Goal: Transaction & Acquisition: Book appointment/travel/reservation

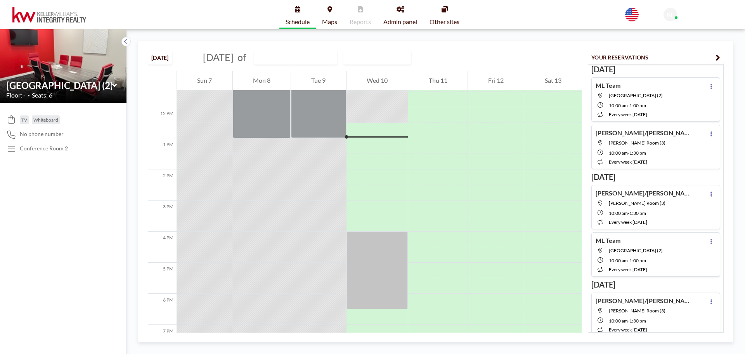
scroll to position [373, 0]
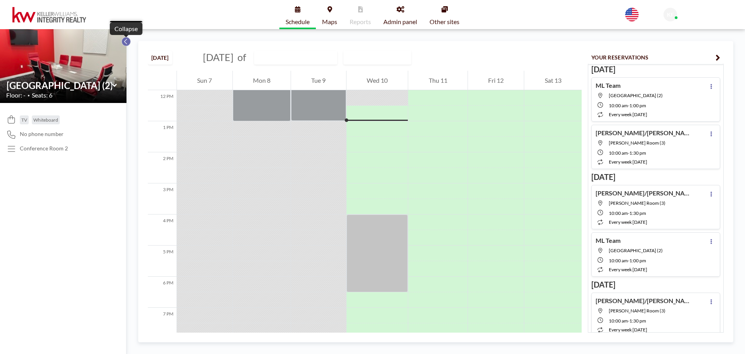
click at [127, 40] on icon at bounding box center [125, 42] width 5 height 8
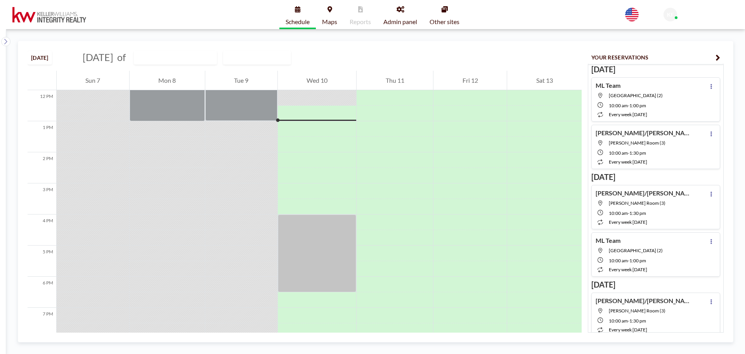
click at [716, 58] on icon "button" at bounding box center [718, 57] width 5 height 9
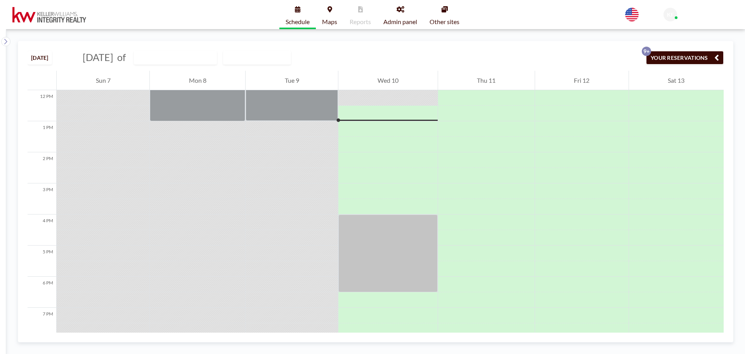
click at [703, 54] on button "YOUR RESERVATIONS 9+" at bounding box center [685, 58] width 78 height 14
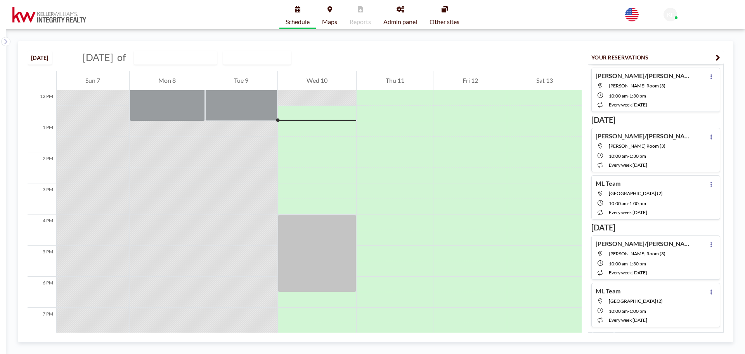
scroll to position [0, 0]
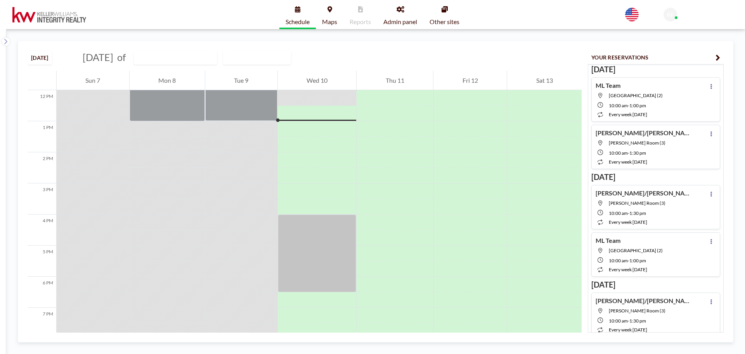
click at [7, 36] on div "[DATE] [DATE] of [GEOGRAPHIC_DATA] (2) WEEKLY VIEW Loading... 12 AM 1 AM 2 AM 3…" at bounding box center [375, 191] width 739 height 325
click at [5, 42] on icon at bounding box center [5, 42] width 5 height 8
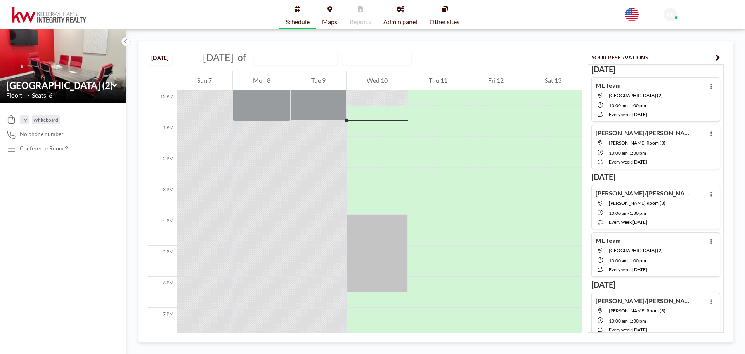
click at [35, 57] on img at bounding box center [63, 65] width 127 height 95
click at [13, 149] on icon at bounding box center [11, 149] width 10 height 8
click at [288, 19] on span "Schedule" at bounding box center [298, 22] width 24 height 6
click at [47, 14] on img at bounding box center [49, 15] width 74 height 16
click at [74, 15] on img at bounding box center [49, 15] width 74 height 16
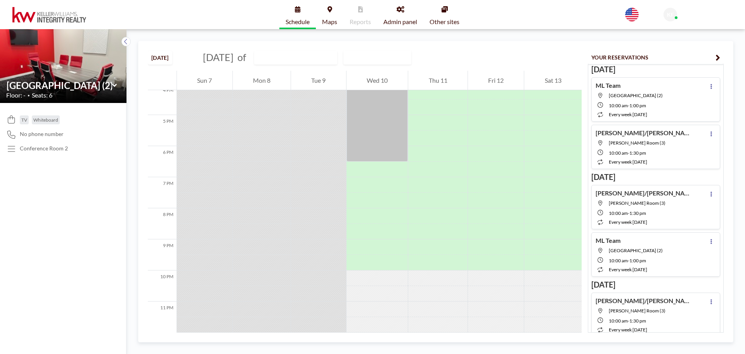
click at [327, 19] on span "Maps" at bounding box center [329, 22] width 15 height 6
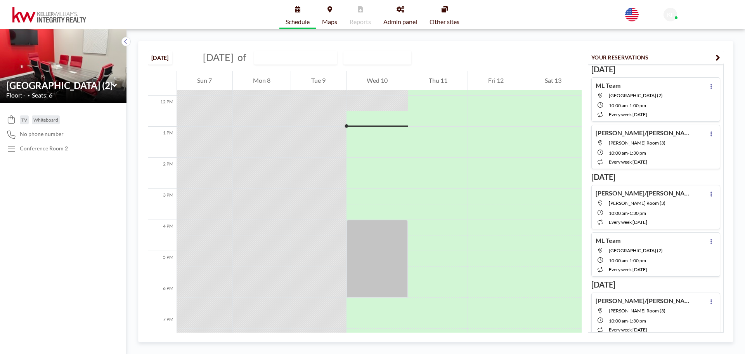
scroll to position [373, 0]
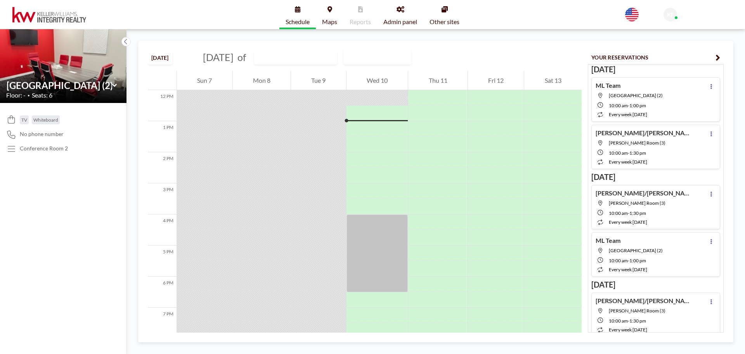
click at [439, 21] on span "Other sites" at bounding box center [445, 22] width 30 height 6
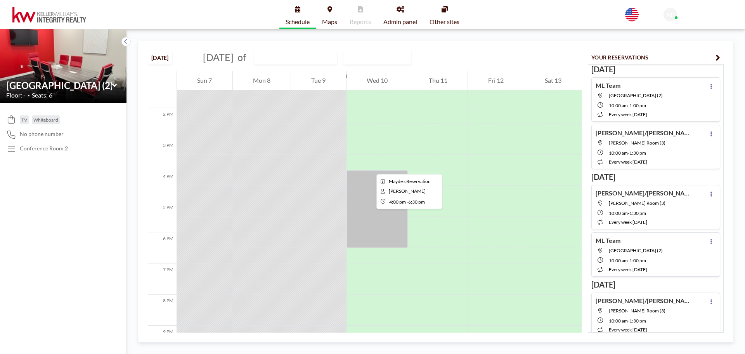
scroll to position [388, 0]
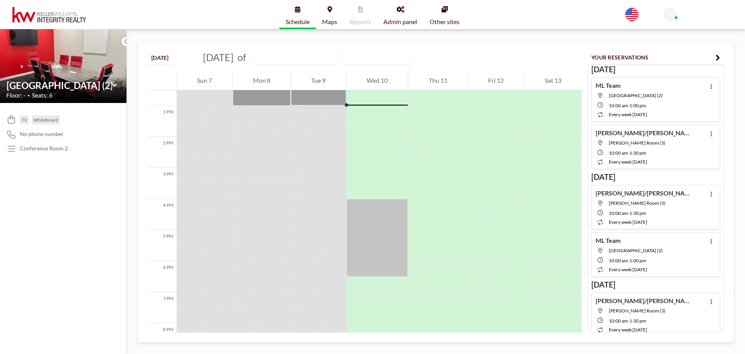
click at [116, 83] on icon at bounding box center [114, 86] width 5 height 8
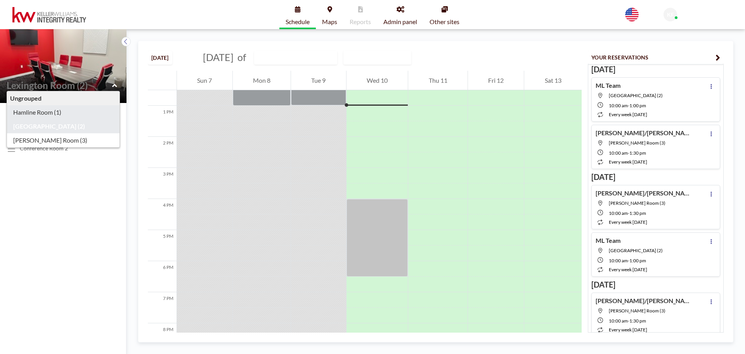
type input "Hamline Room (1)"
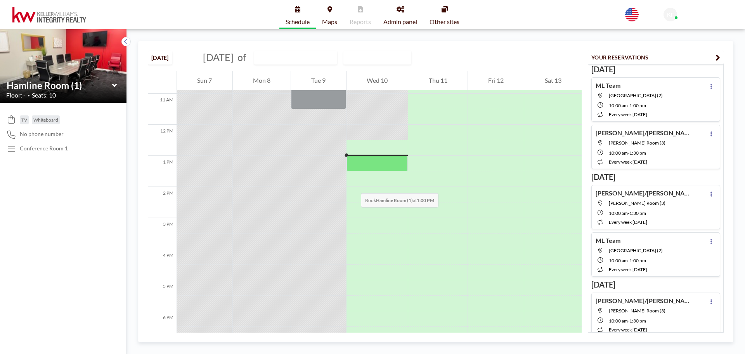
scroll to position [352, 0]
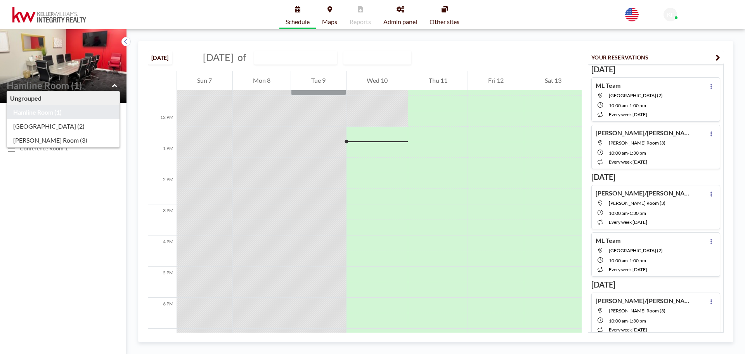
click at [111, 85] on div "Ungrouped Hamline Room (1) Lexington Room (2) Snelling Room (3)" at bounding box center [63, 85] width 114 height 12
type input "[PERSON_NAME] Room (3)"
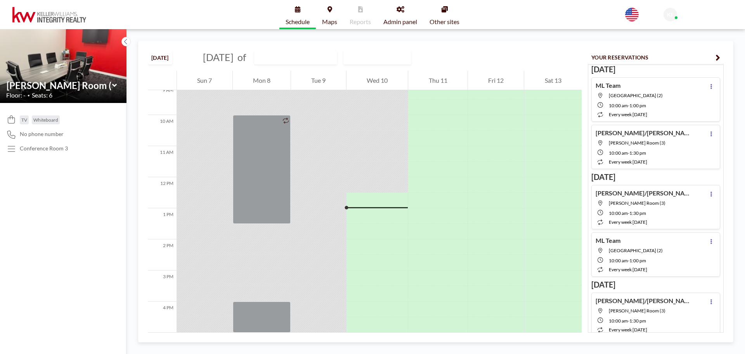
scroll to position [274, 0]
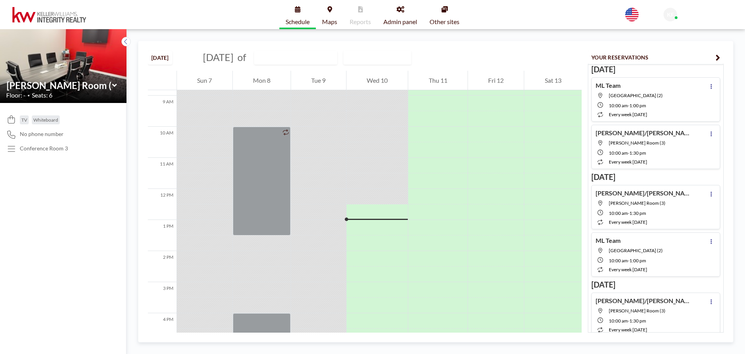
click at [112, 84] on icon at bounding box center [114, 86] width 5 height 8
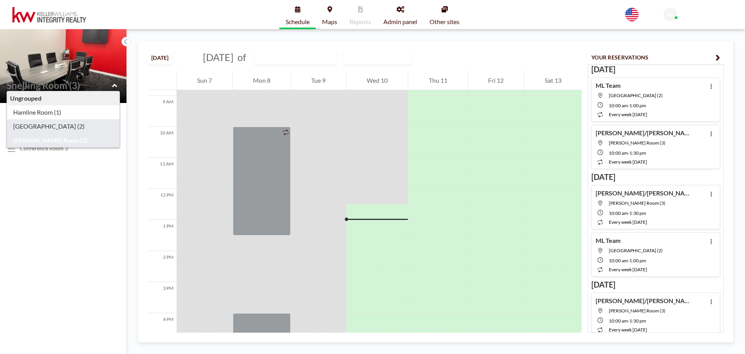
type input "[GEOGRAPHIC_DATA] (2)"
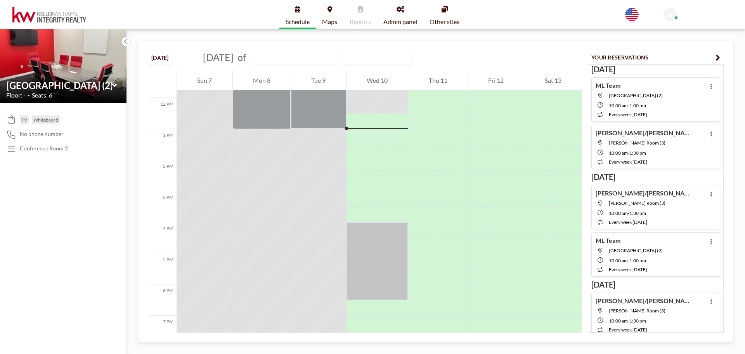
scroll to position [373, 0]
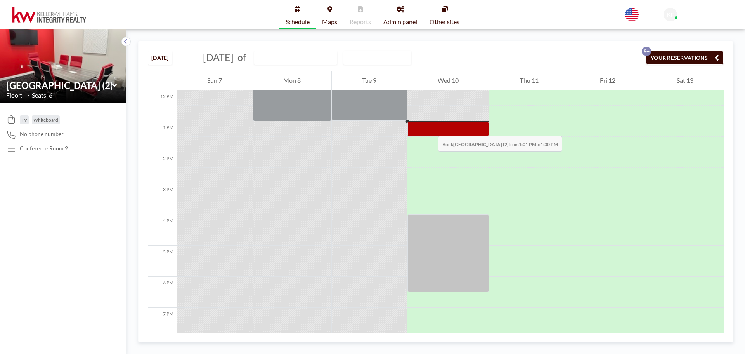
click at [431, 128] on div at bounding box center [449, 129] width 82 height 14
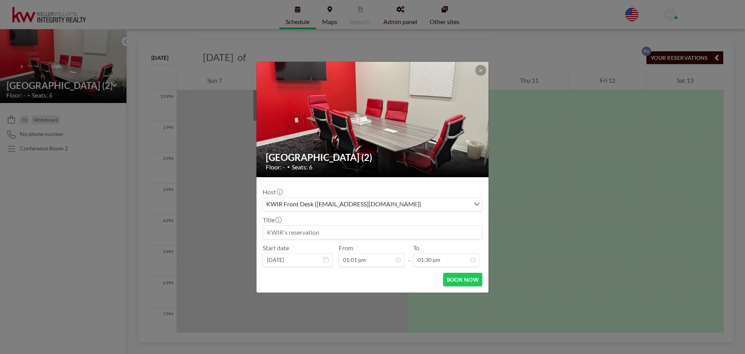
click at [333, 233] on input at bounding box center [372, 232] width 219 height 13
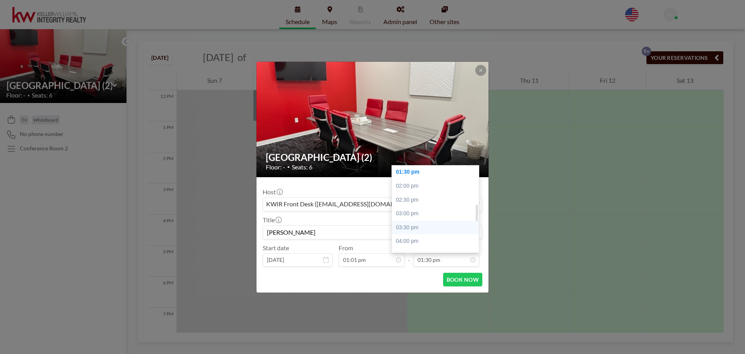
scroll to position [246, 0]
type input "[PERSON_NAME]"
click at [429, 219] on div "04:30 pm" at bounding box center [437, 216] width 91 height 14
type input "04:30 pm"
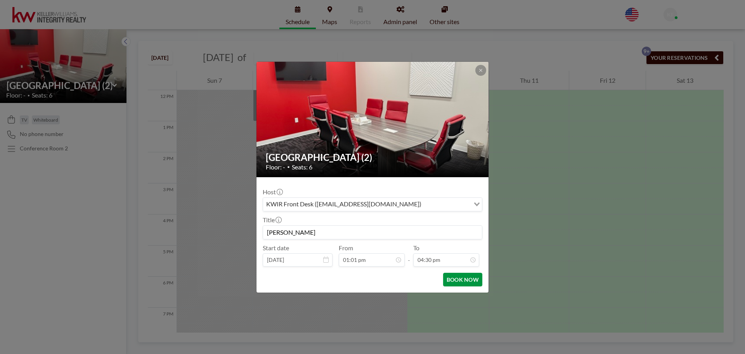
scroll to position [290, 0]
click at [455, 278] on button "BOOK NOW" at bounding box center [462, 280] width 39 height 14
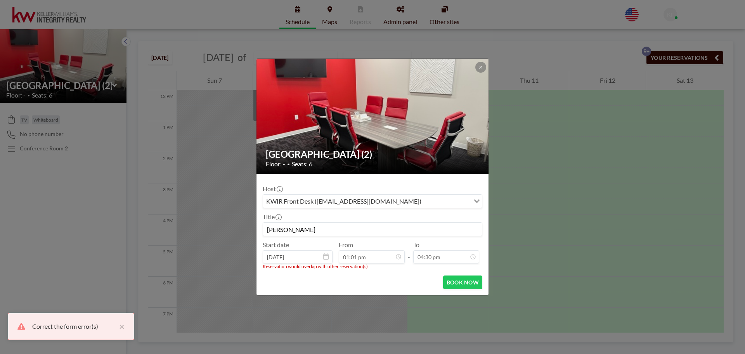
click at [332, 156] on h2 "[GEOGRAPHIC_DATA] (2)" at bounding box center [373, 154] width 214 height 12
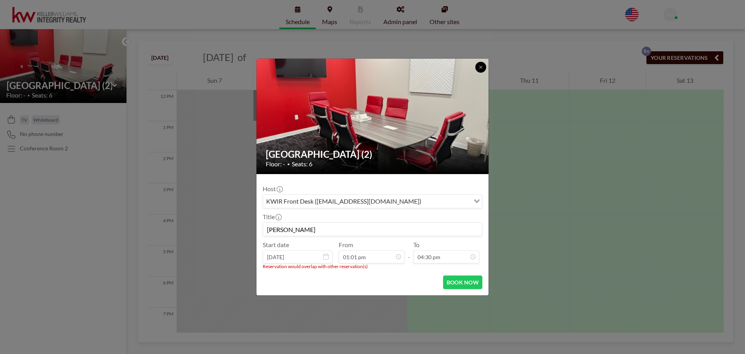
click at [481, 70] on button at bounding box center [481, 67] width 11 height 11
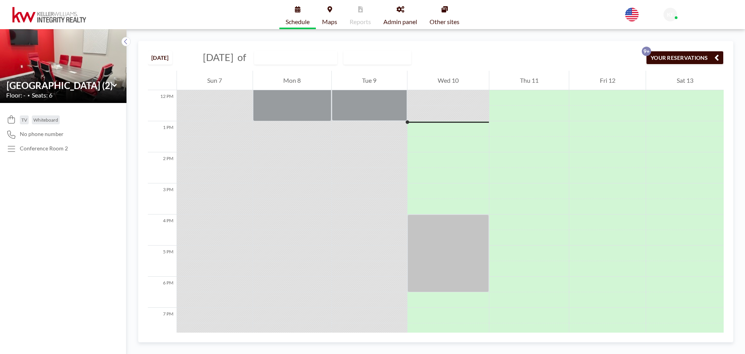
click at [115, 85] on icon at bounding box center [114, 84] width 5 height 3
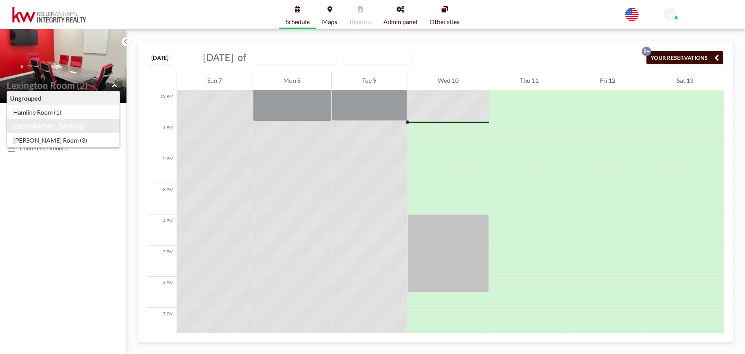
type input "Hamline Room (1)"
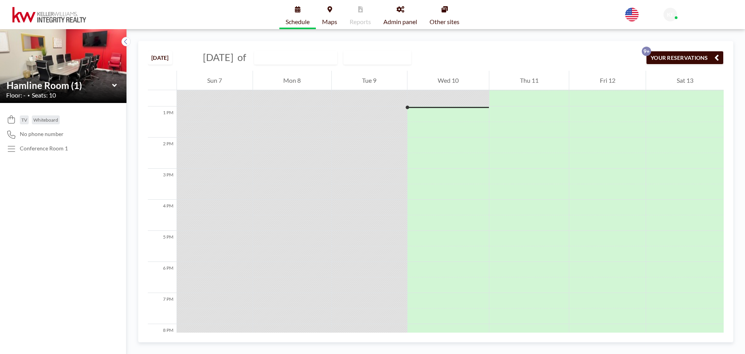
scroll to position [388, 0]
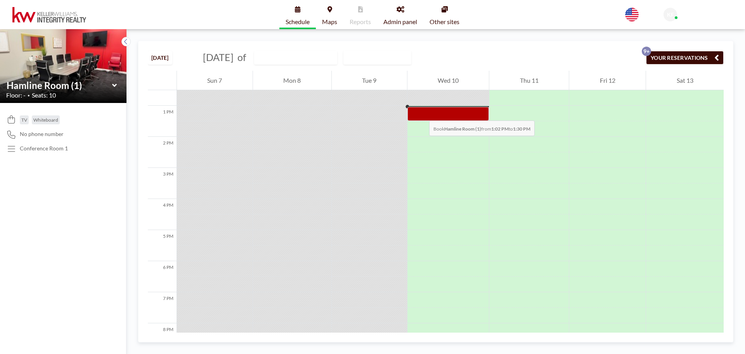
click at [422, 113] on div at bounding box center [449, 114] width 82 height 14
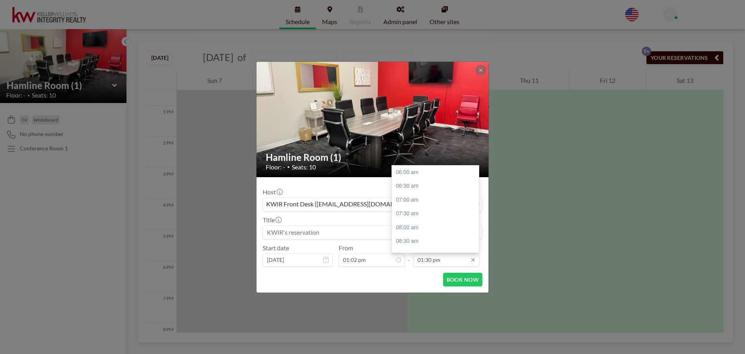
scroll to position [207, 0]
click at [457, 261] on input "01:30 pm" at bounding box center [446, 259] width 66 height 13
click at [428, 219] on div "04:30 pm" at bounding box center [437, 216] width 91 height 14
type input "04:30 pm"
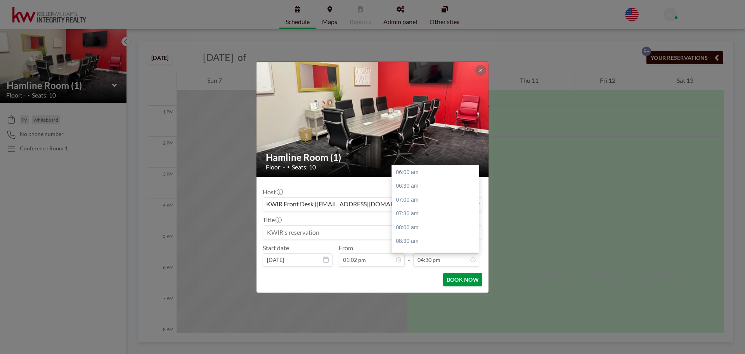
scroll to position [290, 0]
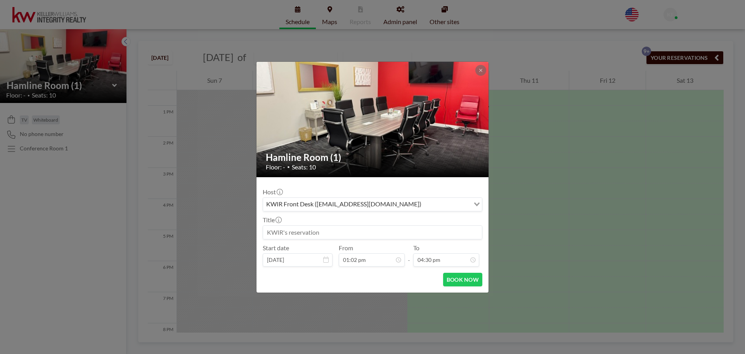
click at [326, 236] on input at bounding box center [372, 232] width 219 height 13
type input "[PERSON_NAME]"
click at [477, 276] on button "BOOK NOW" at bounding box center [462, 280] width 39 height 14
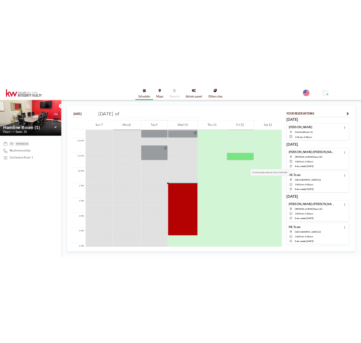
scroll to position [274, 0]
